Goal: Task Accomplishment & Management: Manage account settings

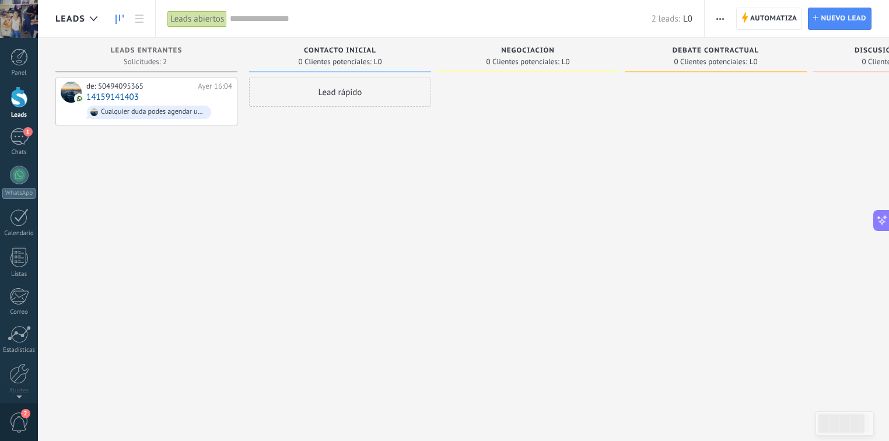
scroll to position [17, 0]
click at [21, 139] on div "1" at bounding box center [19, 136] width 19 height 17
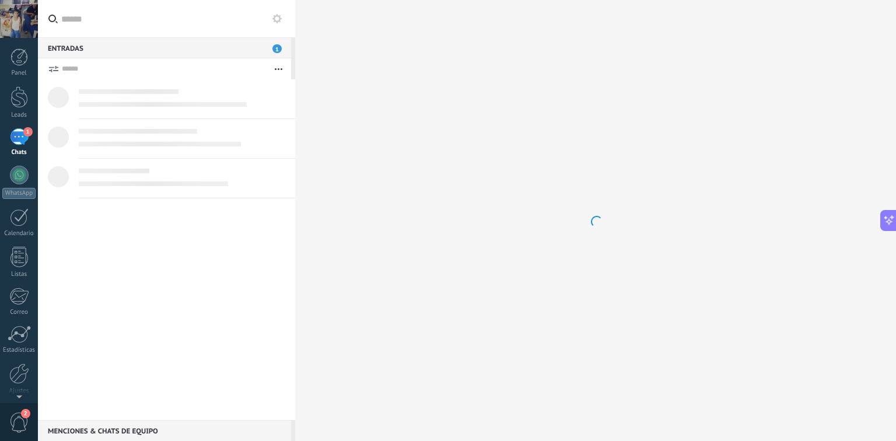
scroll to position [1614, 0]
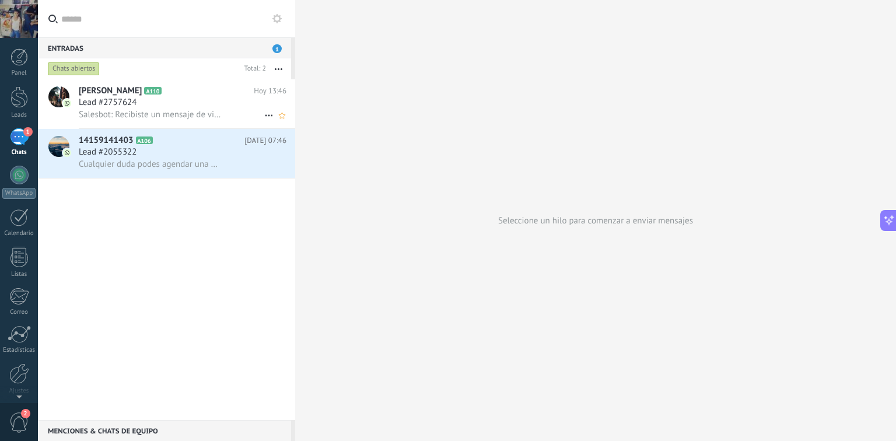
click at [265, 116] on use at bounding box center [269, 116] width 8 height 2
click at [225, 104] on div at bounding box center [448, 220] width 896 height 441
click at [215, 96] on h2 "[PERSON_NAME] A110" at bounding box center [166, 91] width 175 height 12
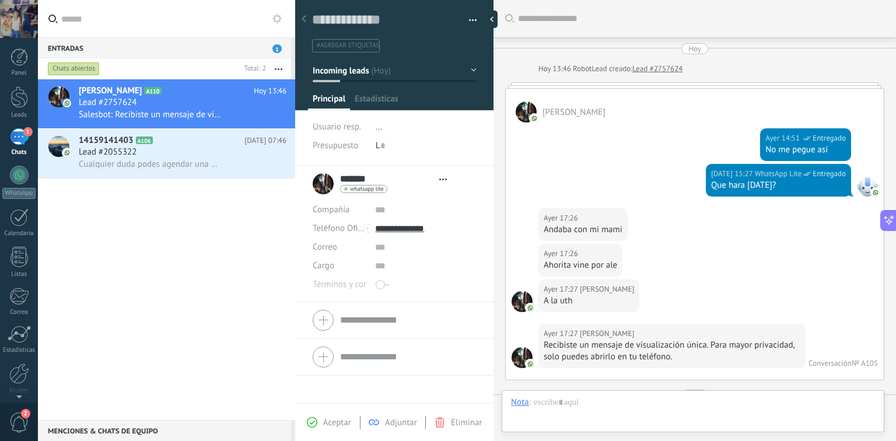
type textarea "**********"
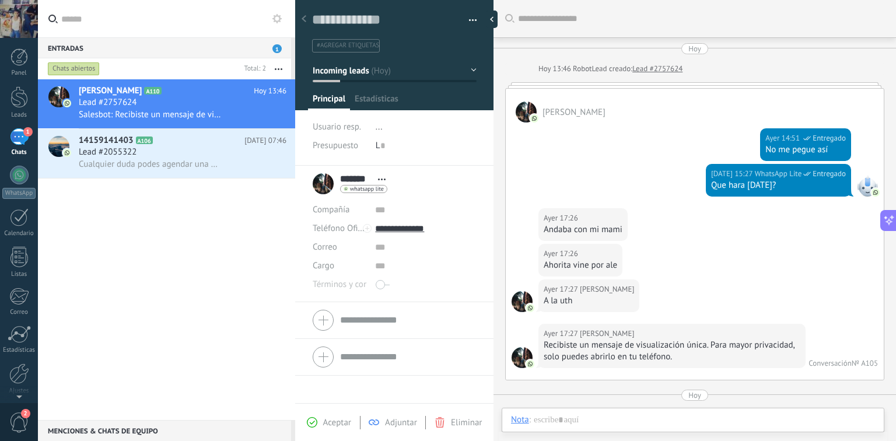
scroll to position [1091, 0]
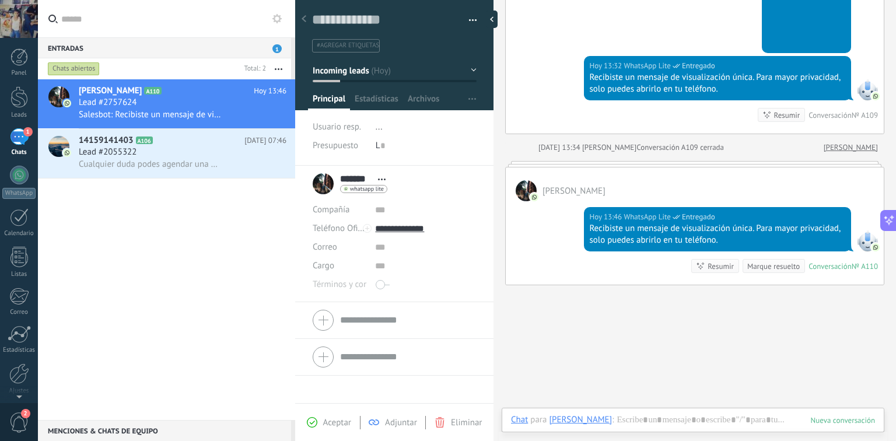
click at [464, 18] on button "button" at bounding box center [468, 21] width 17 height 18
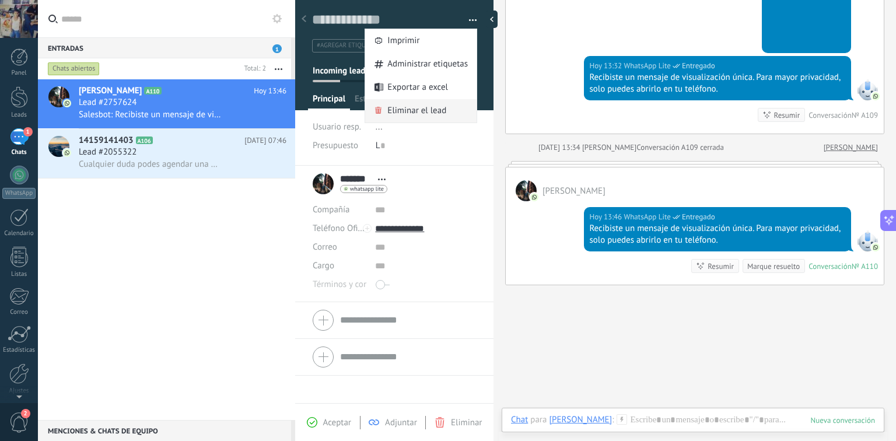
click at [420, 107] on span "Eliminar el lead" at bounding box center [416, 110] width 59 height 23
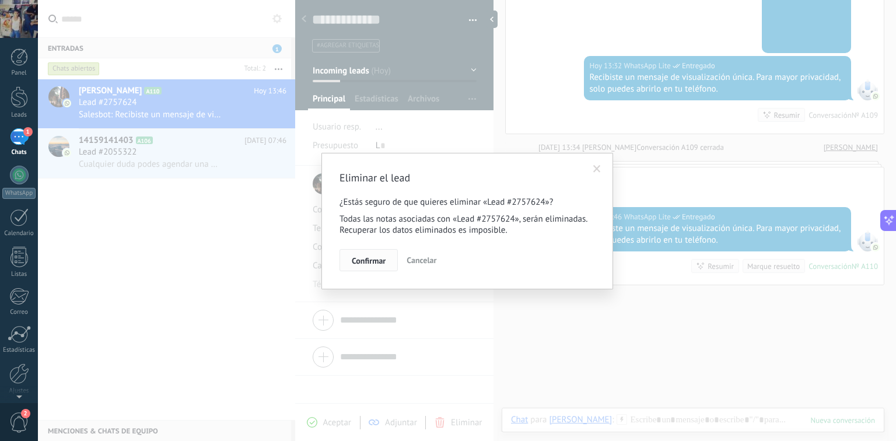
click at [376, 264] on span "Confirmar" at bounding box center [369, 261] width 34 height 8
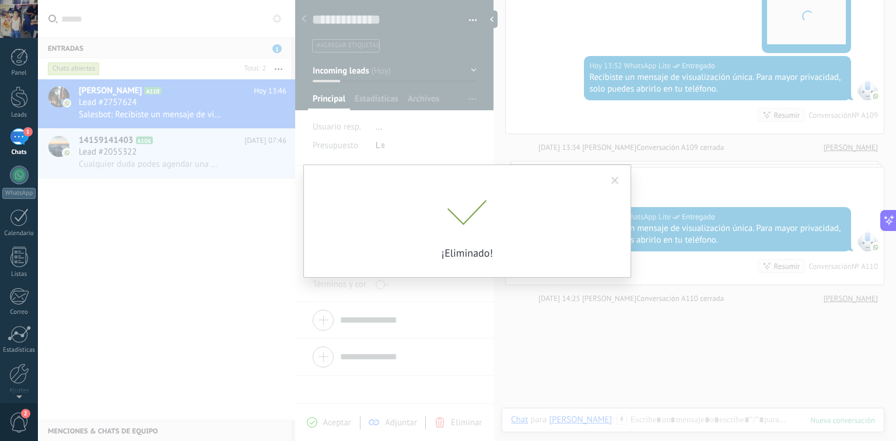
scroll to position [1110, 0]
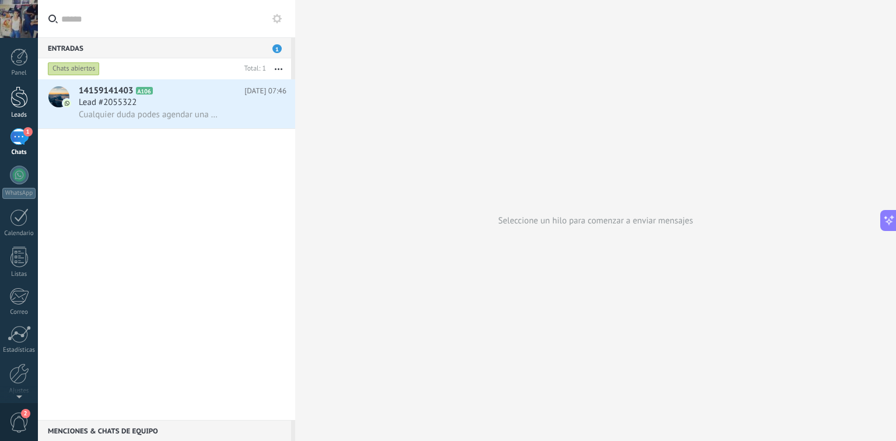
click at [13, 100] on div at bounding box center [20, 97] width 18 height 22
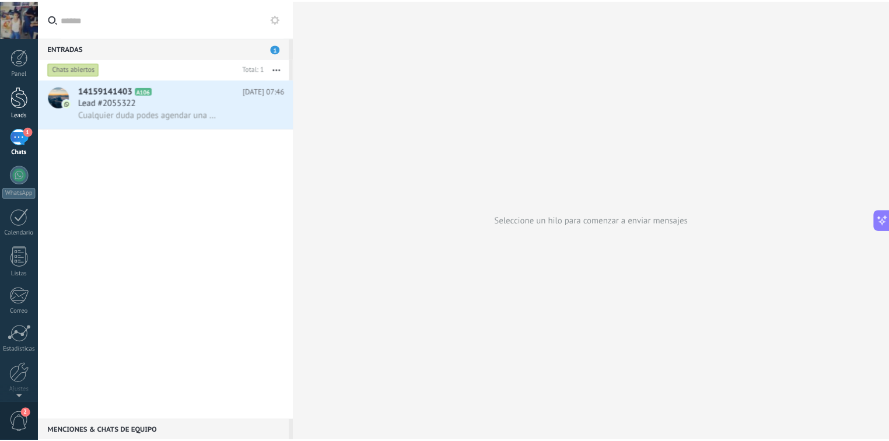
scroll to position [1587, 0]
